Goal: Transaction & Acquisition: Purchase product/service

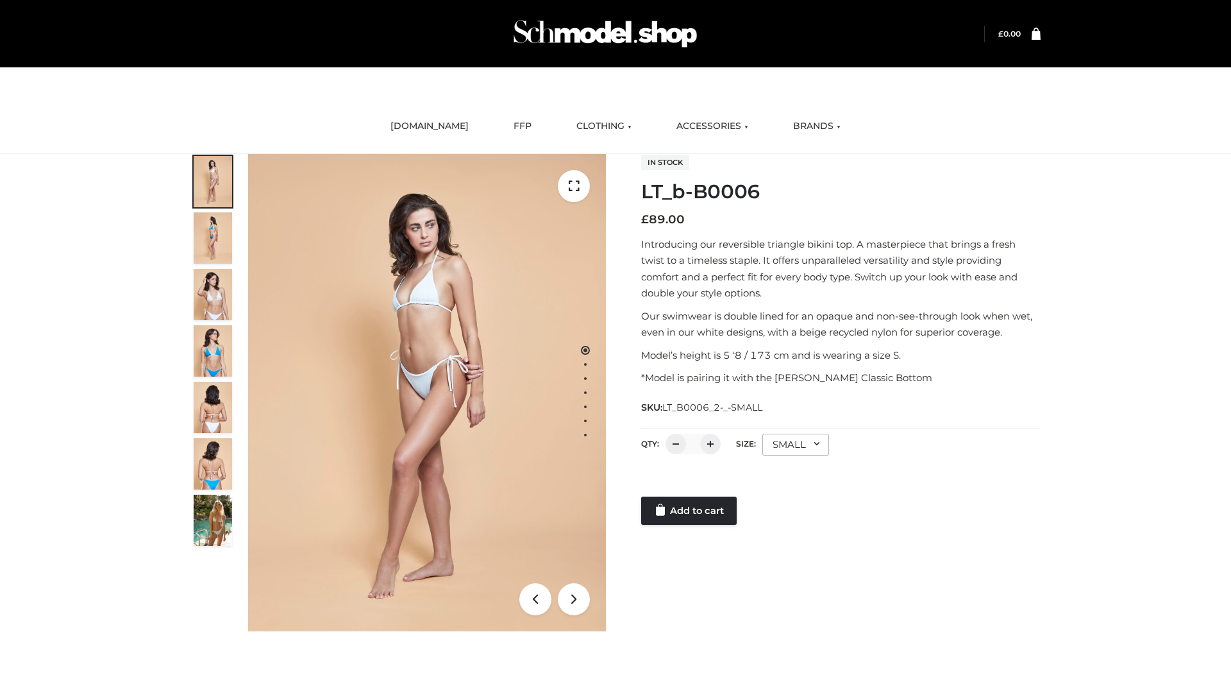
click at [690, 510] on link "Add to cart" at bounding box center [689, 510] width 96 height 28
